Goal: Navigation & Orientation: Find specific page/section

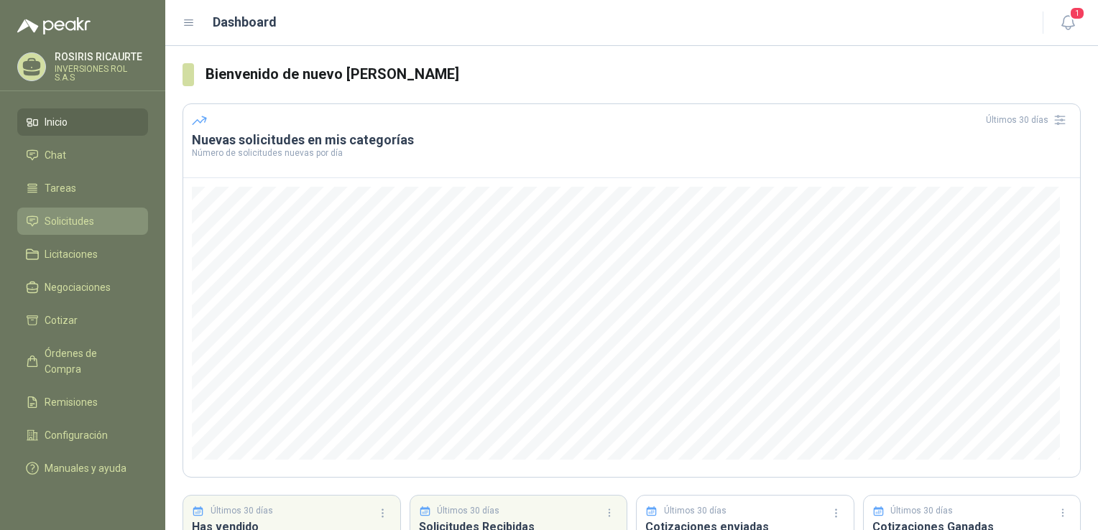
click at [51, 230] on link "Solicitudes" at bounding box center [82, 221] width 131 height 27
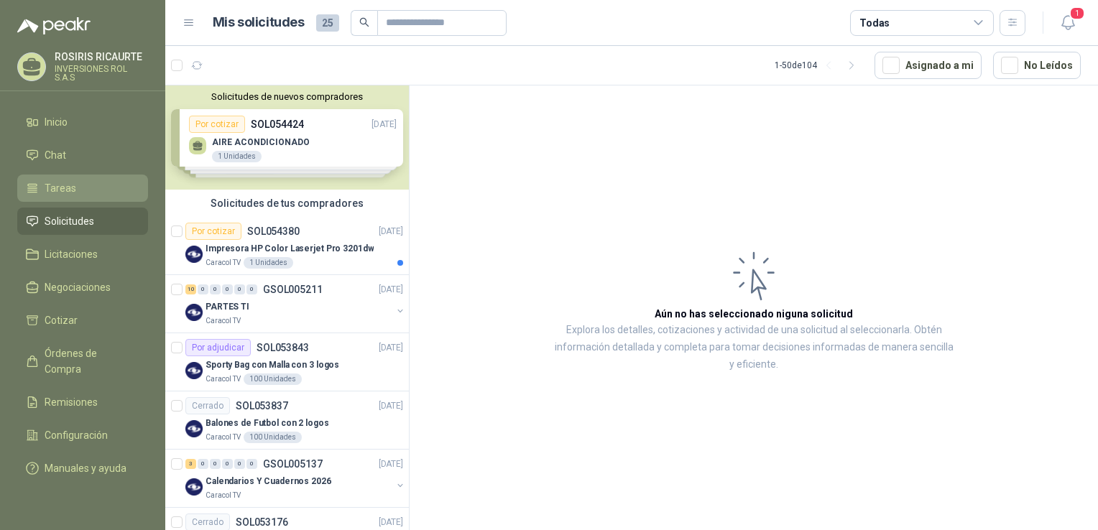
click at [67, 191] on span "Tareas" at bounding box center [61, 188] width 32 height 16
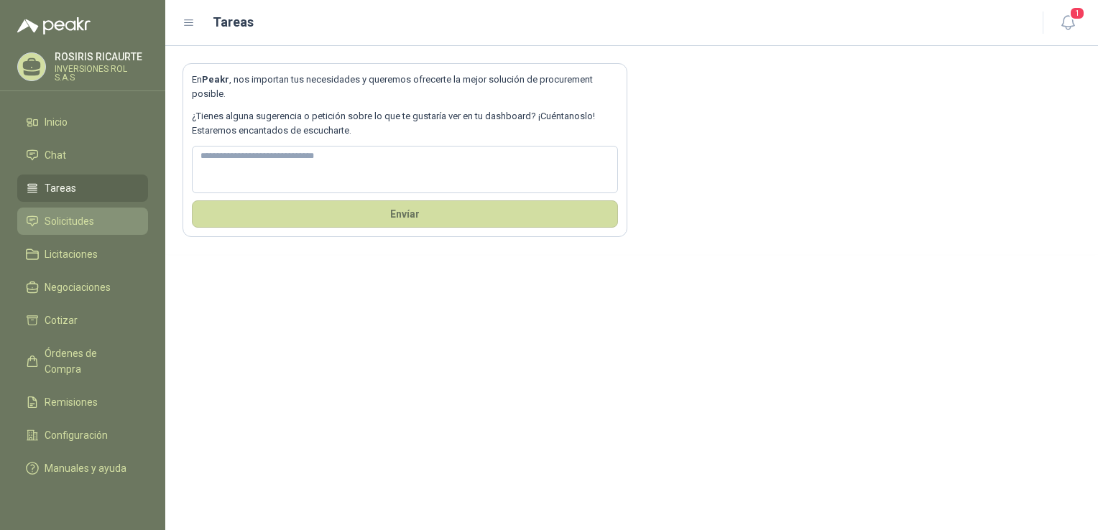
click at [54, 226] on span "Solicitudes" at bounding box center [70, 221] width 50 height 16
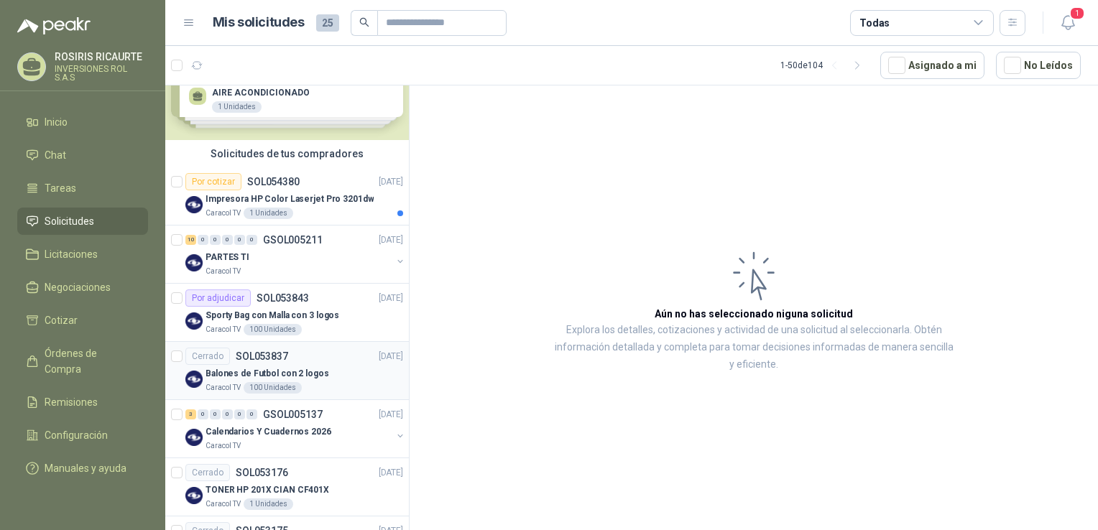
scroll to position [72, 0]
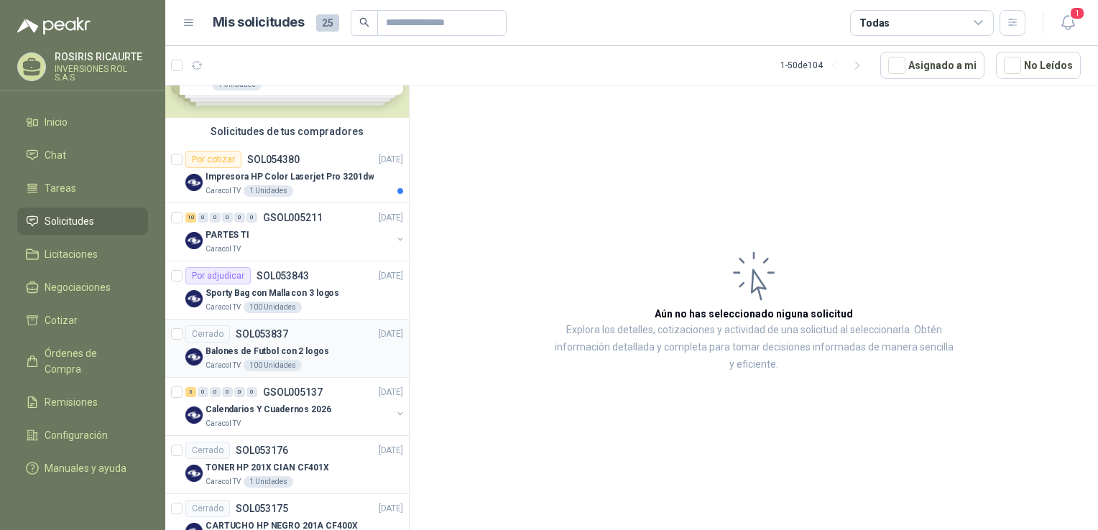
click at [326, 352] on div "Balones de Futbol con 2 logos" at bounding box center [305, 351] width 198 height 17
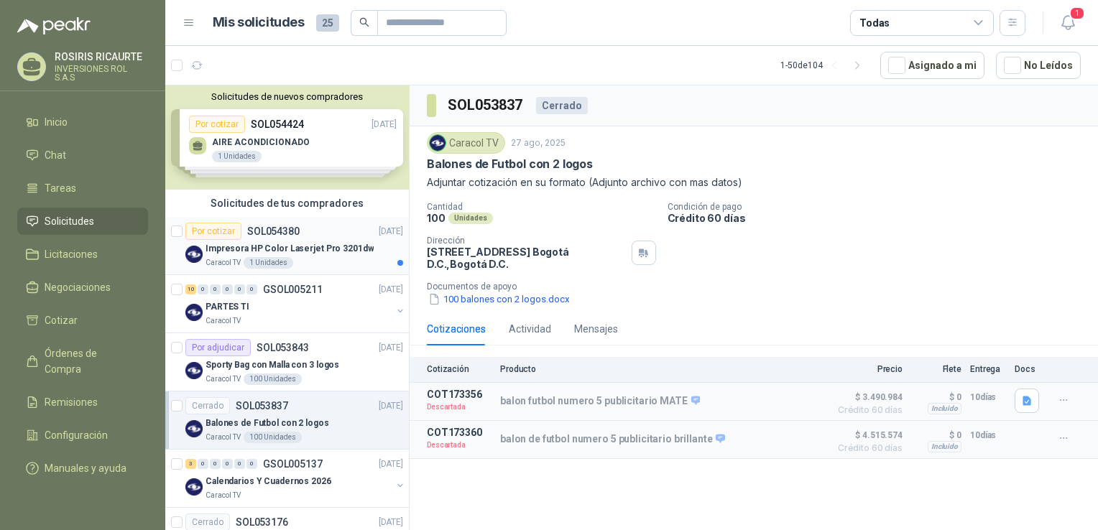
click at [316, 254] on p "Impresora HP Color Laserjet Pro 3201dw" at bounding box center [290, 249] width 168 height 14
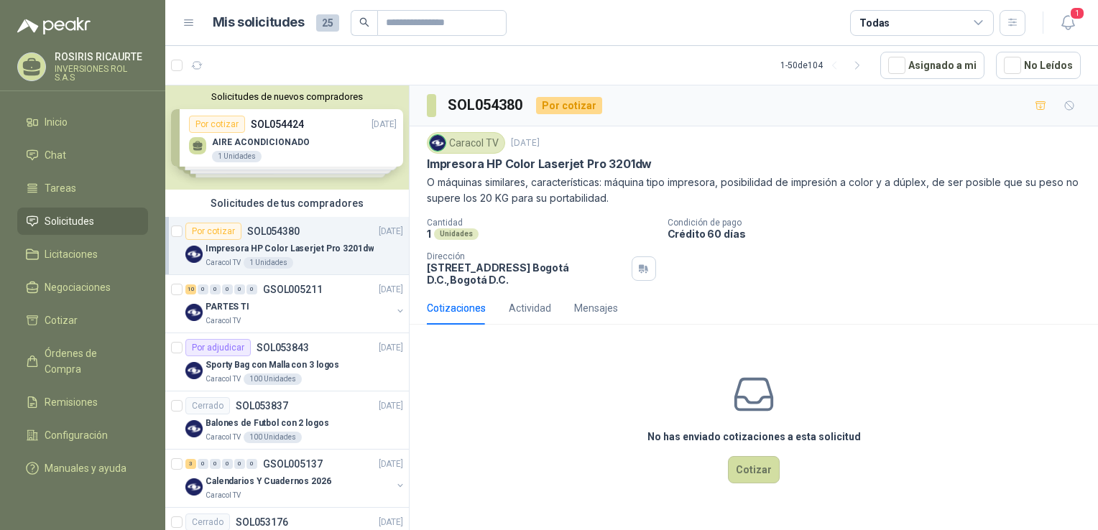
click at [259, 138] on div "Solicitudes de nuevos compradores Por cotizar SOL054424 [DATE] AIRE ACONDICIONA…" at bounding box center [287, 138] width 244 height 104
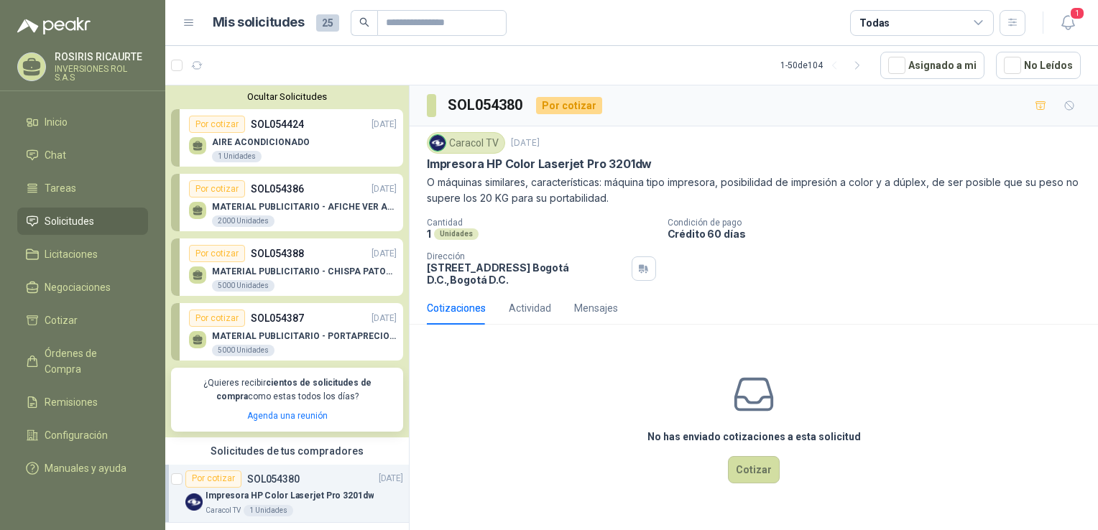
click at [282, 208] on p "MATERIAL PUBLICITARIO - AFICHE VER ADJUNTO" at bounding box center [304, 207] width 185 height 10
click at [290, 205] on p "MATERIAL PUBLICITARIO - AFICHE VER ADJUNTO" at bounding box center [304, 207] width 185 height 10
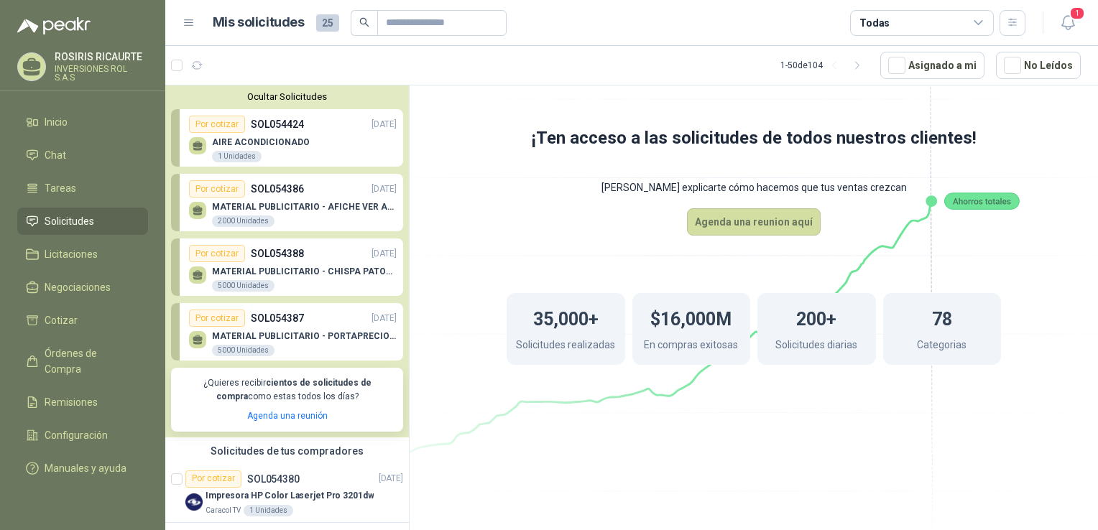
click at [296, 345] on div "MATERIAL PUBLICITARIO - PORTAPRECIOS VER ADJUNTO 5000 Unidades" at bounding box center [304, 344] width 185 height 26
click at [293, 344] on div "MATERIAL PUBLICITARIO - PORTAPRECIOS VER ADJUNTO 5000 Unidades" at bounding box center [304, 344] width 185 height 26
click at [265, 329] on div "MATERIAL PUBLICITARIO - PORTAPRECIOS VER ADJUNTO 5000 Unidades" at bounding box center [293, 342] width 208 height 30
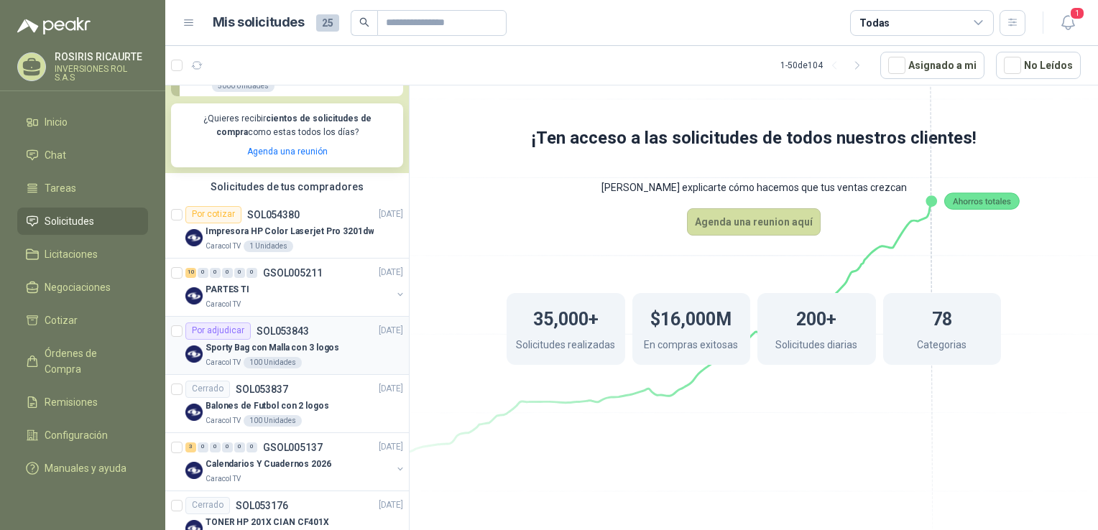
scroll to position [288, 0]
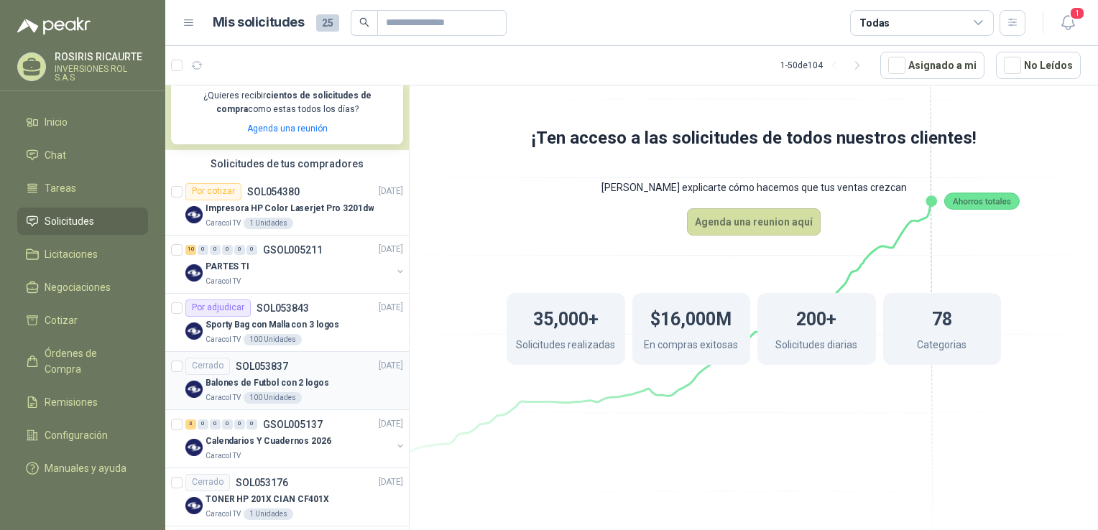
click at [327, 401] on div "Caracol TV 100 Unidades" at bounding box center [305, 398] width 198 height 12
